Goal: Understand process/instructions

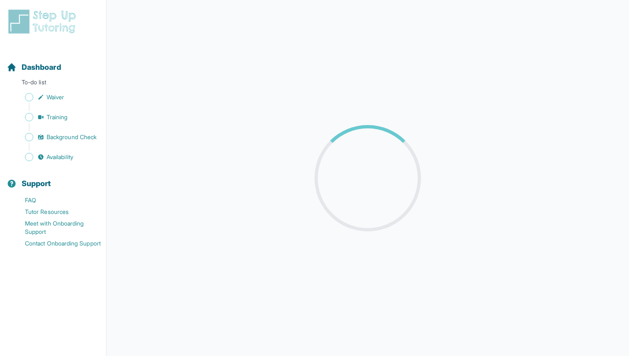
click at [314, 47] on main at bounding box center [367, 178] width 522 height 356
click at [54, 96] on span "Waiver" at bounding box center [55, 97] width 17 height 8
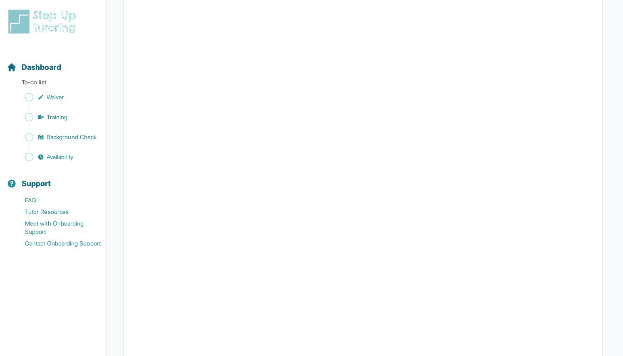
scroll to position [1032, 0]
click at [55, 115] on span "Training" at bounding box center [57, 117] width 21 height 8
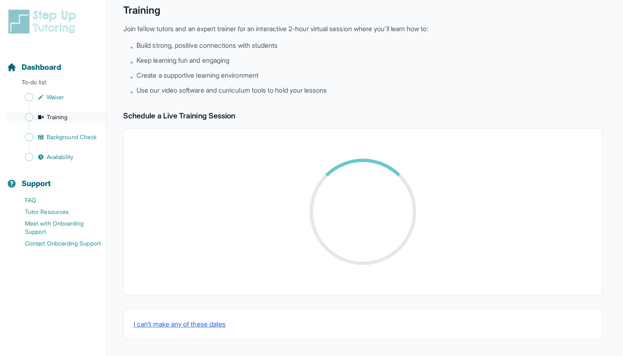
scroll to position [35, 0]
click at [51, 99] on span "Waiver" at bounding box center [55, 97] width 17 height 8
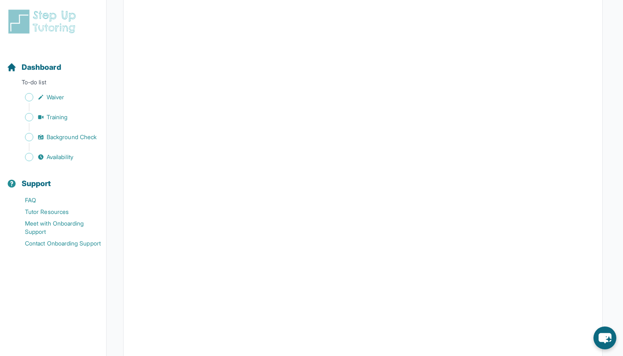
scroll to position [1132, 0]
click at [43, 291] on nav "Dashboard To-do list Waiver Training Background Check Availability Support FAQ …" at bounding box center [53, 192] width 106 height 288
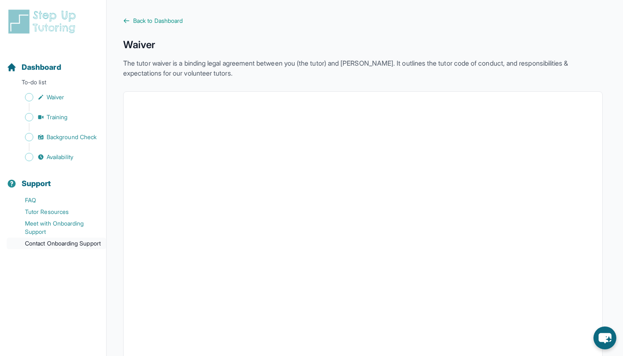
click at [45, 245] on link "Contact Onboarding Support" at bounding box center [56, 244] width 99 height 12
click at [37, 223] on link "Meet with Onboarding Support" at bounding box center [56, 228] width 99 height 20
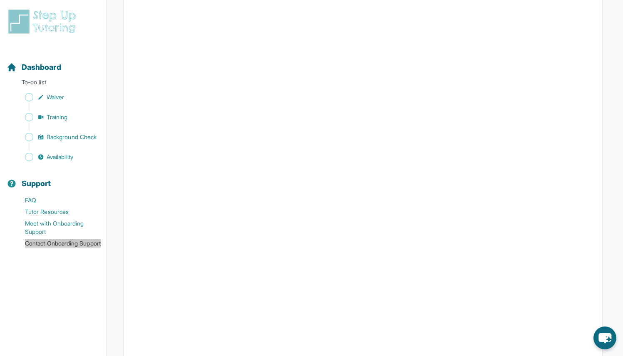
scroll to position [1248, 0]
click at [597, 335] on icon "chat-button" at bounding box center [604, 338] width 25 height 25
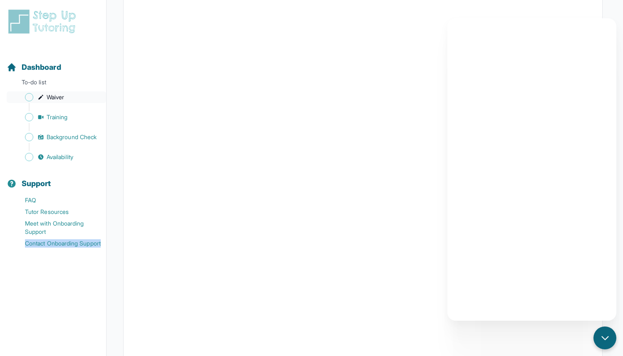
click at [56, 99] on span "Waiver" at bounding box center [55, 97] width 17 height 8
click at [5, 302] on nav "Dashboard To-do list Waiver Training Background Check Availability Support FAQ …" at bounding box center [53, 192] width 106 height 288
click at [54, 291] on nav "Dashboard To-do list Waiver Training Background Check Availability Support FAQ …" at bounding box center [53, 192] width 106 height 288
click at [609, 339] on icon "chat-button" at bounding box center [604, 338] width 11 height 11
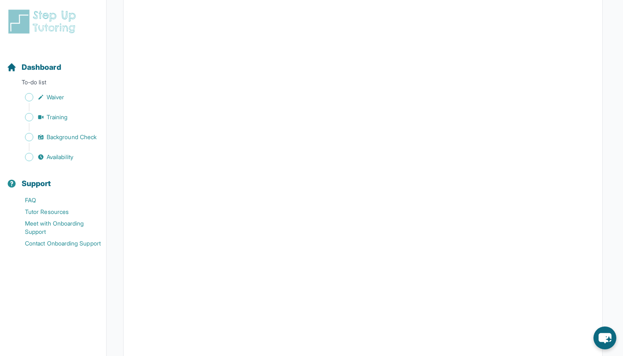
scroll to position [493, 0]
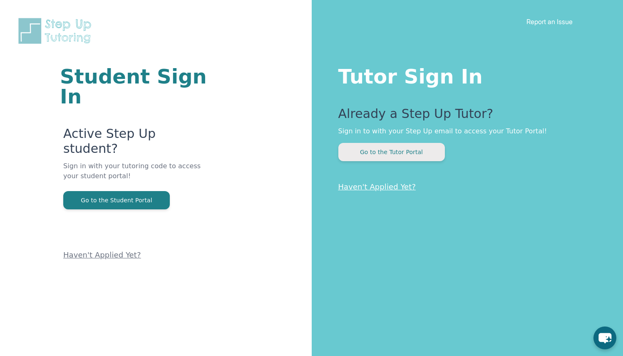
click at [352, 156] on button "Go to the Tutor Portal" at bounding box center [391, 152] width 106 height 18
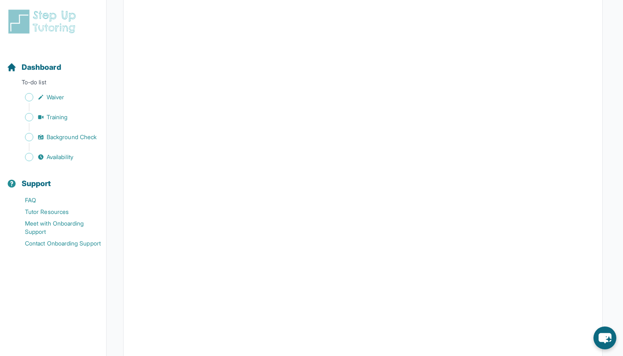
scroll to position [888, 0]
click at [43, 245] on link "Contact Onboarding Support" at bounding box center [56, 244] width 99 height 12
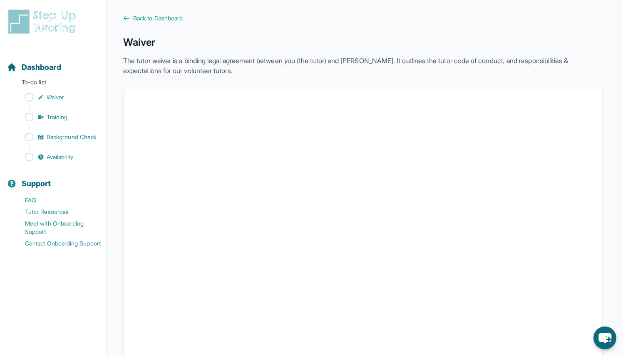
scroll to position [0, 0]
